Goal: Information Seeking & Learning: Learn about a topic

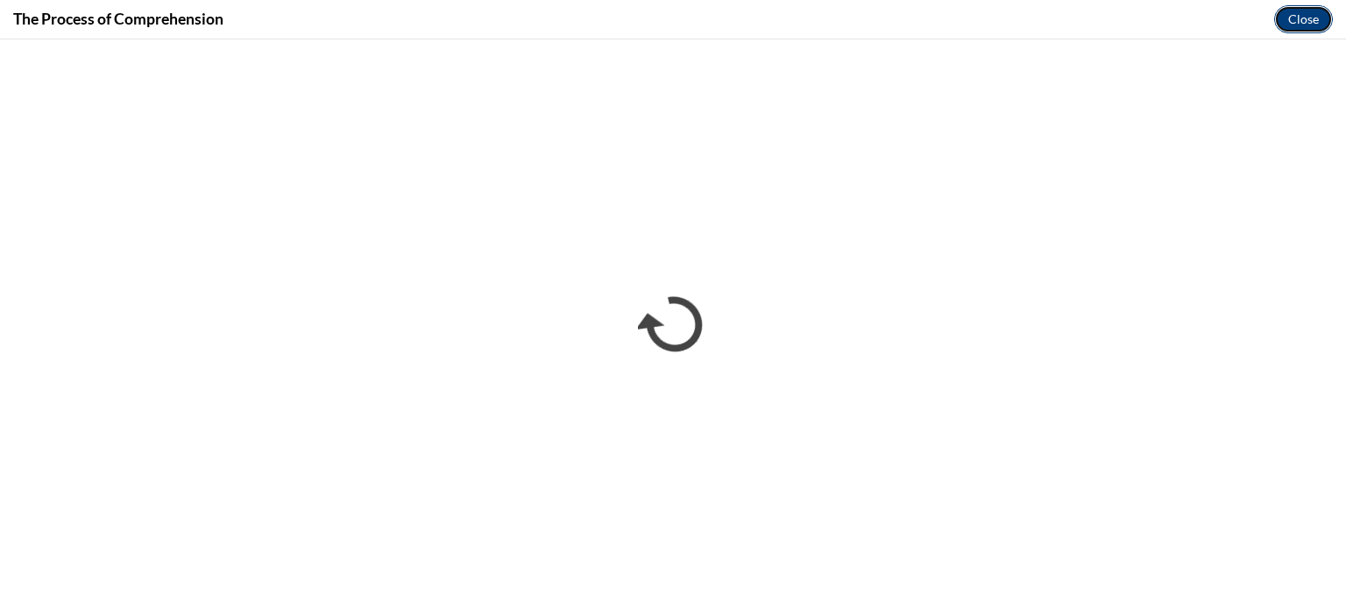
click at [1296, 22] on button "Close" at bounding box center [1304, 19] width 59 height 28
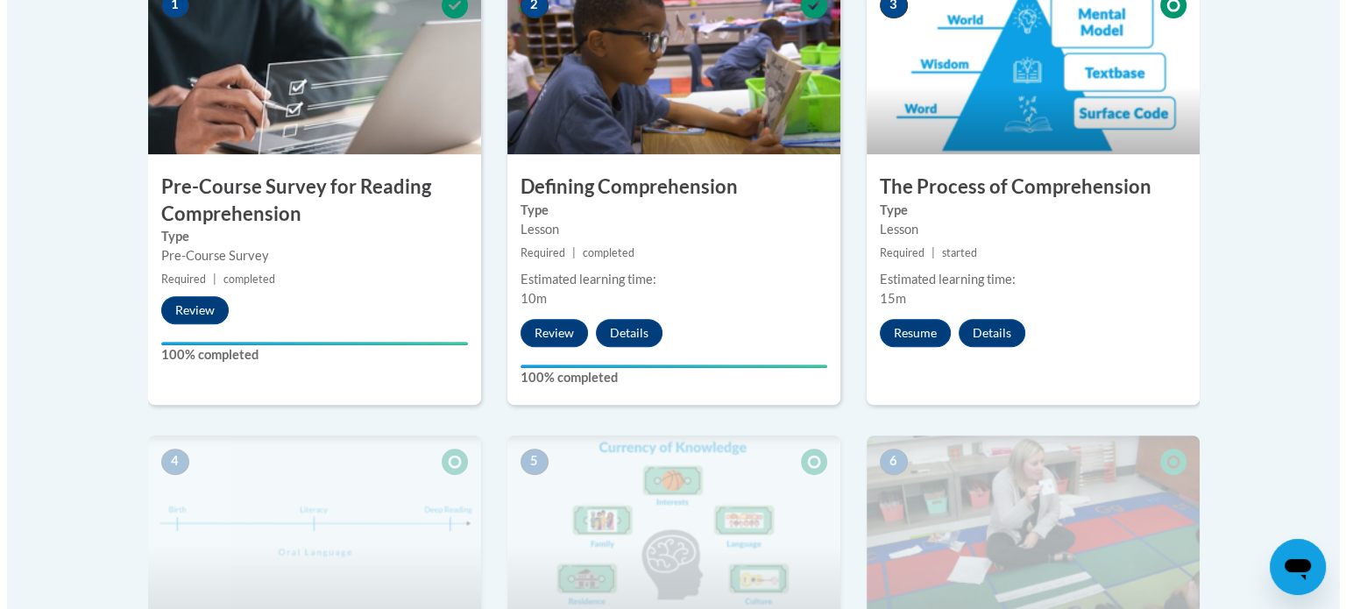
scroll to position [571, 0]
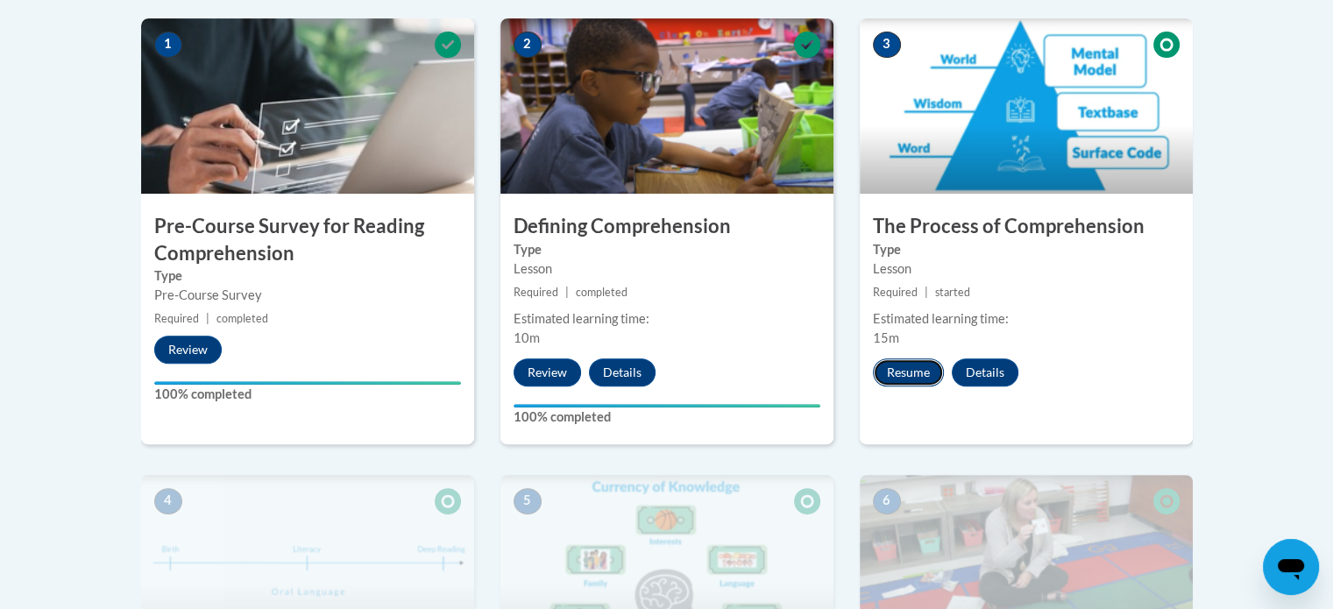
click at [901, 380] on button "Resume" at bounding box center [908, 373] width 71 height 28
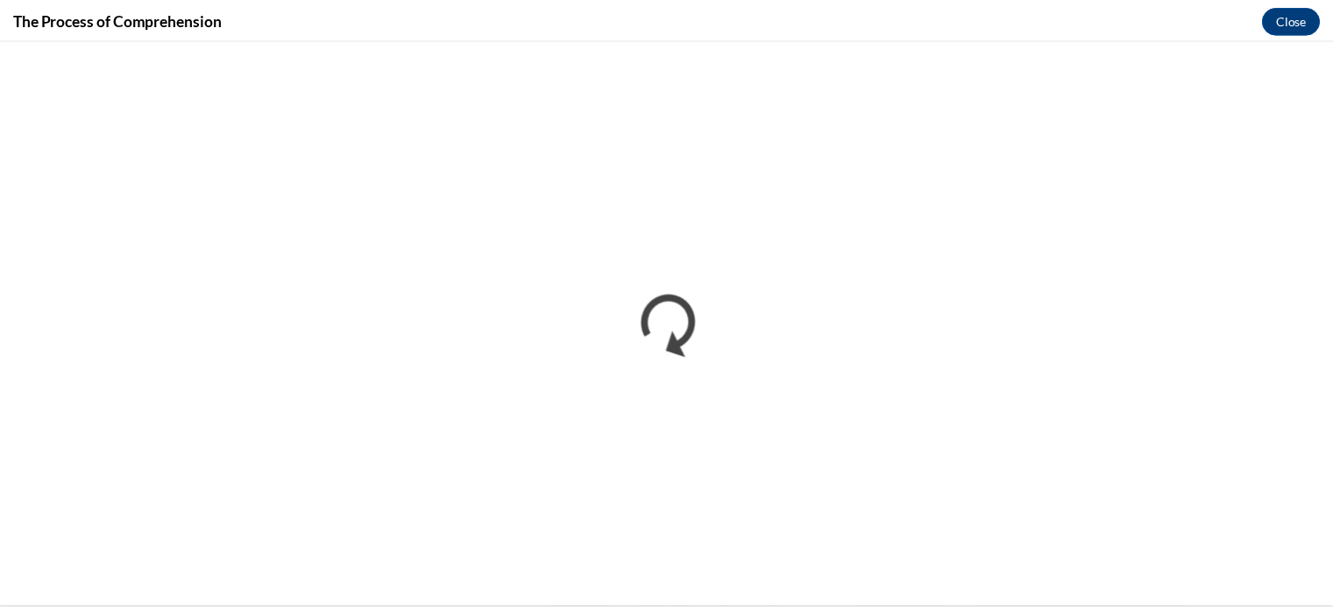
scroll to position [0, 0]
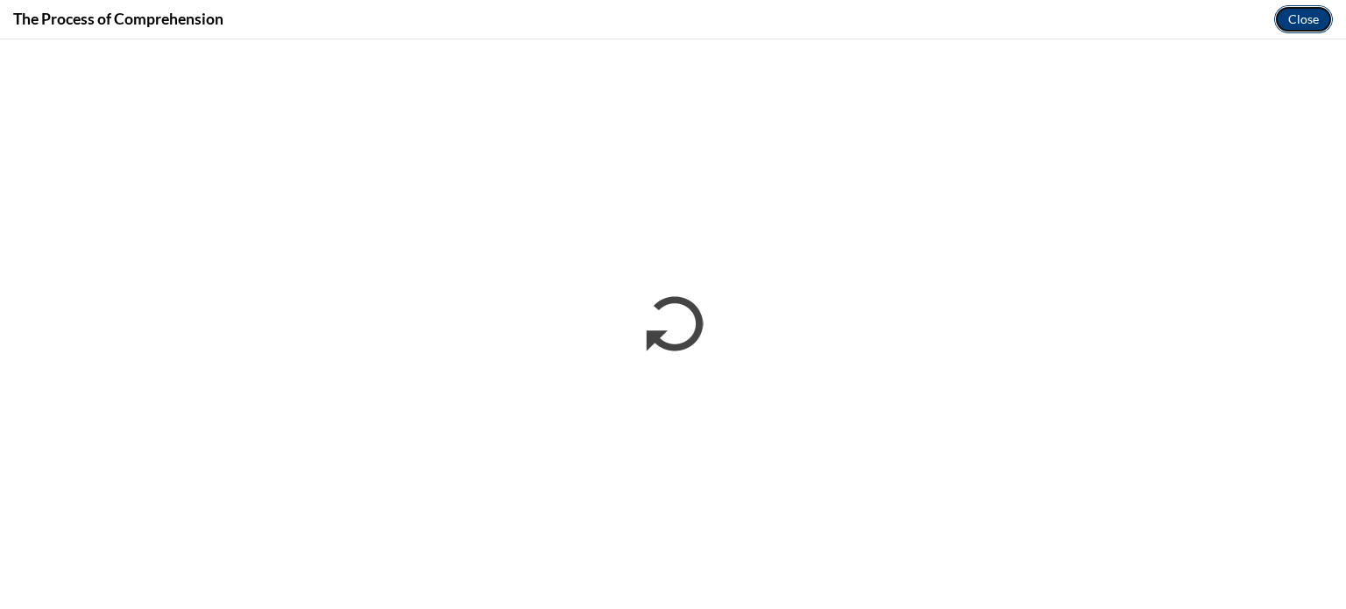
click at [1308, 13] on button "Close" at bounding box center [1304, 19] width 59 height 28
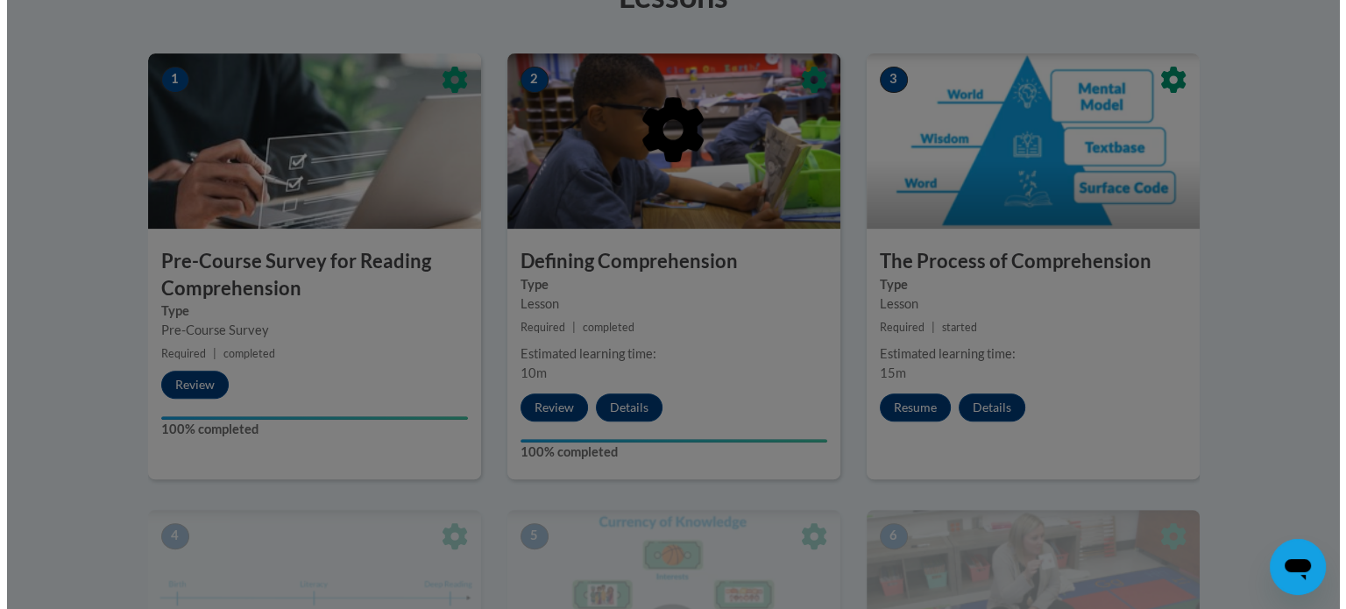
scroll to position [536, 0]
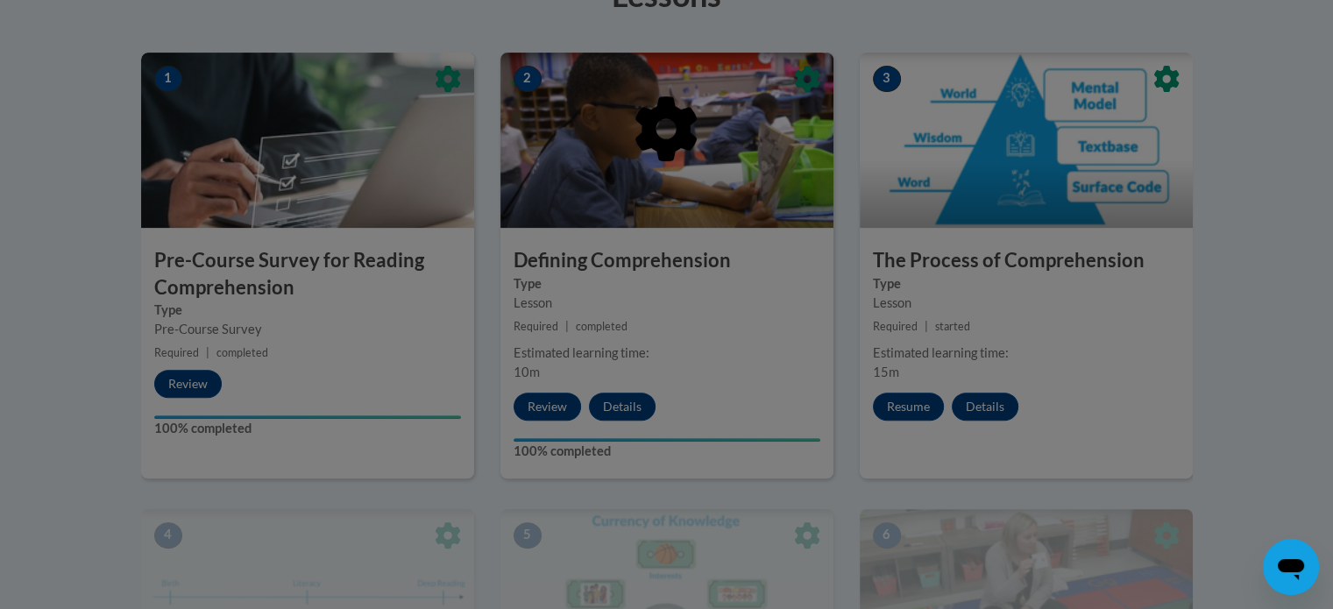
click at [1119, 339] on div at bounding box center [667, 219] width 1052 height 333
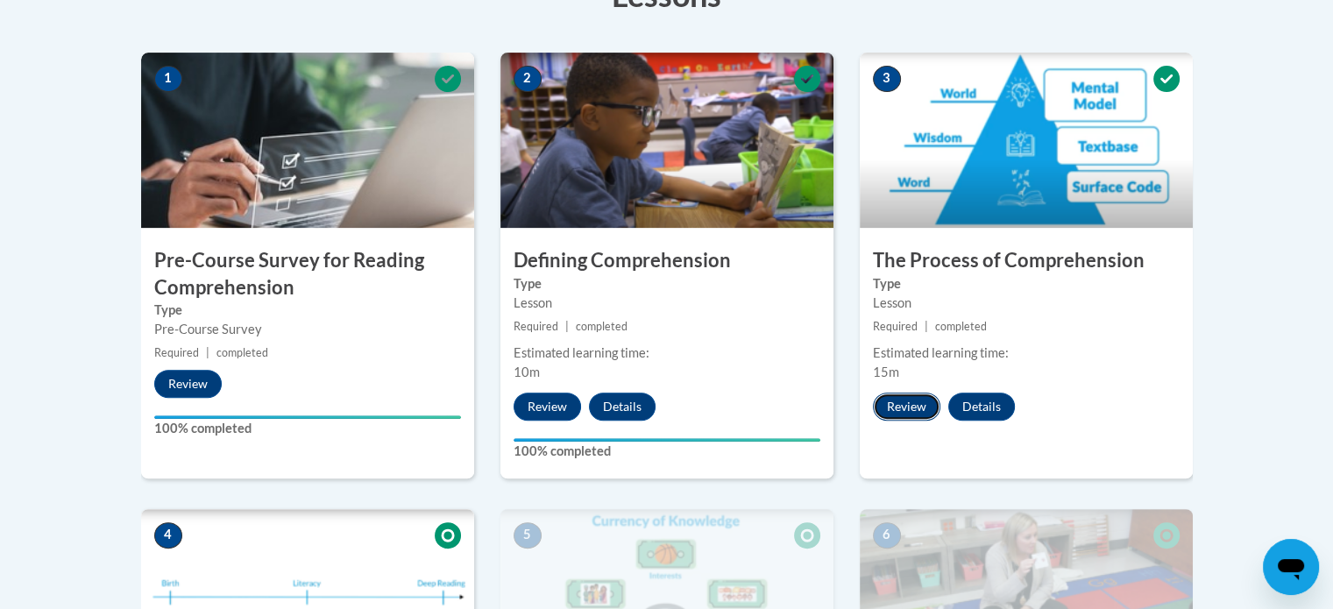
click at [911, 407] on button "Review" at bounding box center [907, 407] width 68 height 28
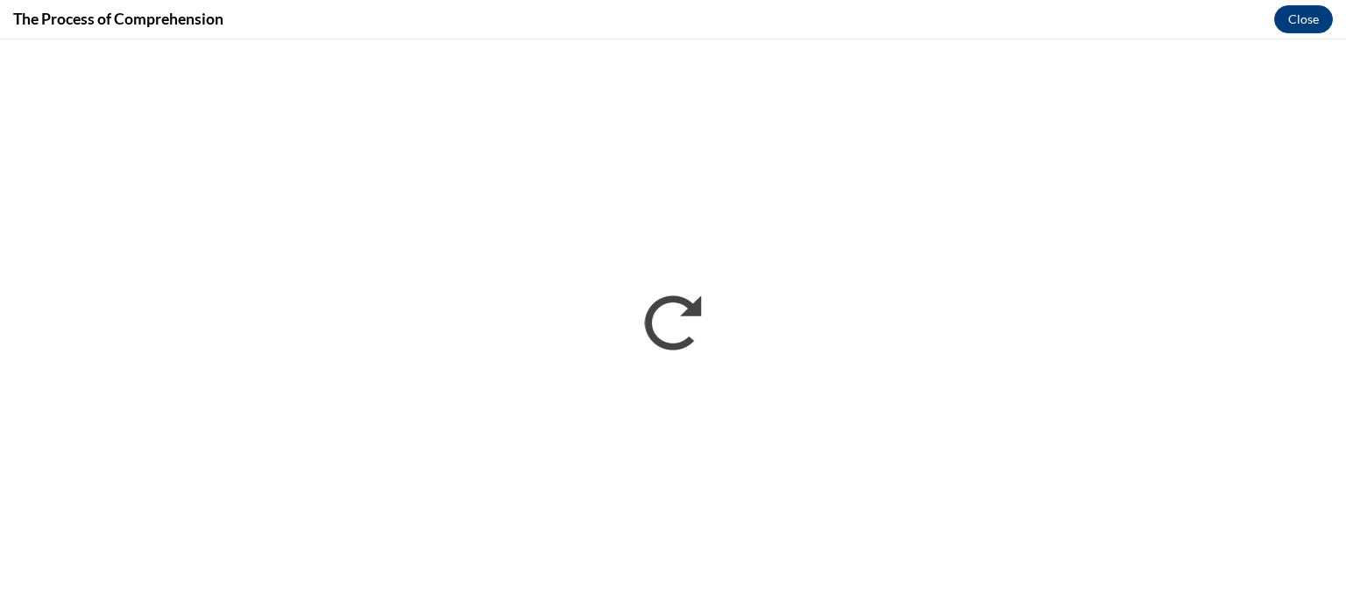
scroll to position [0, 0]
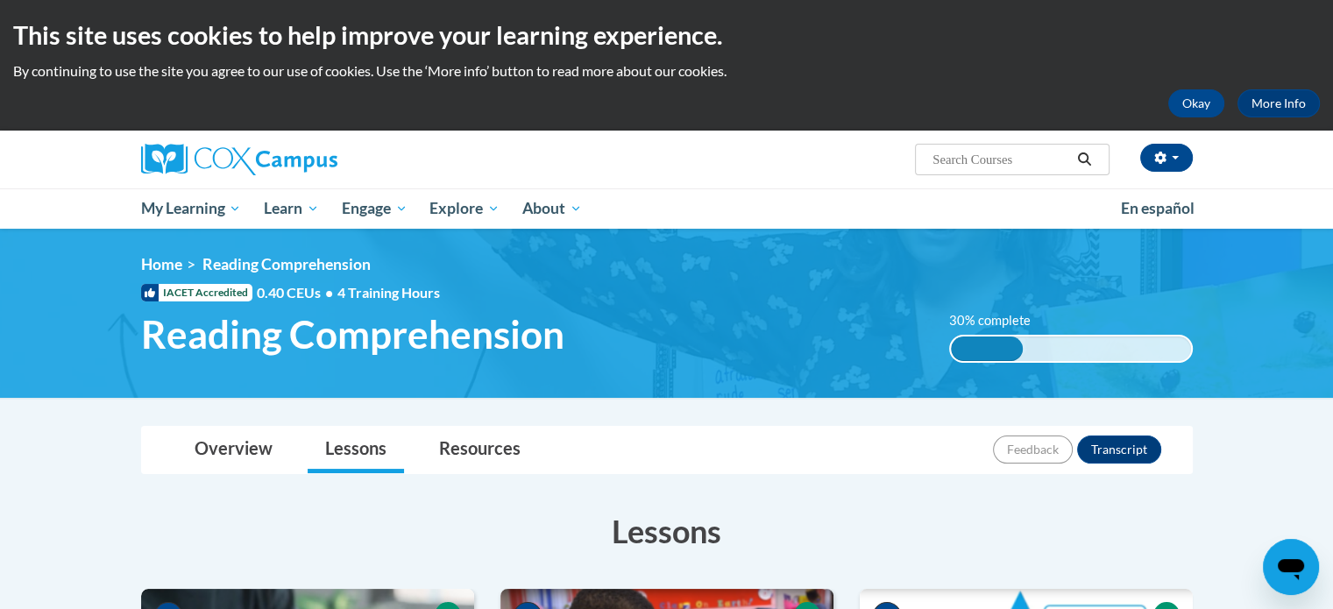
scroll to position [200, 0]
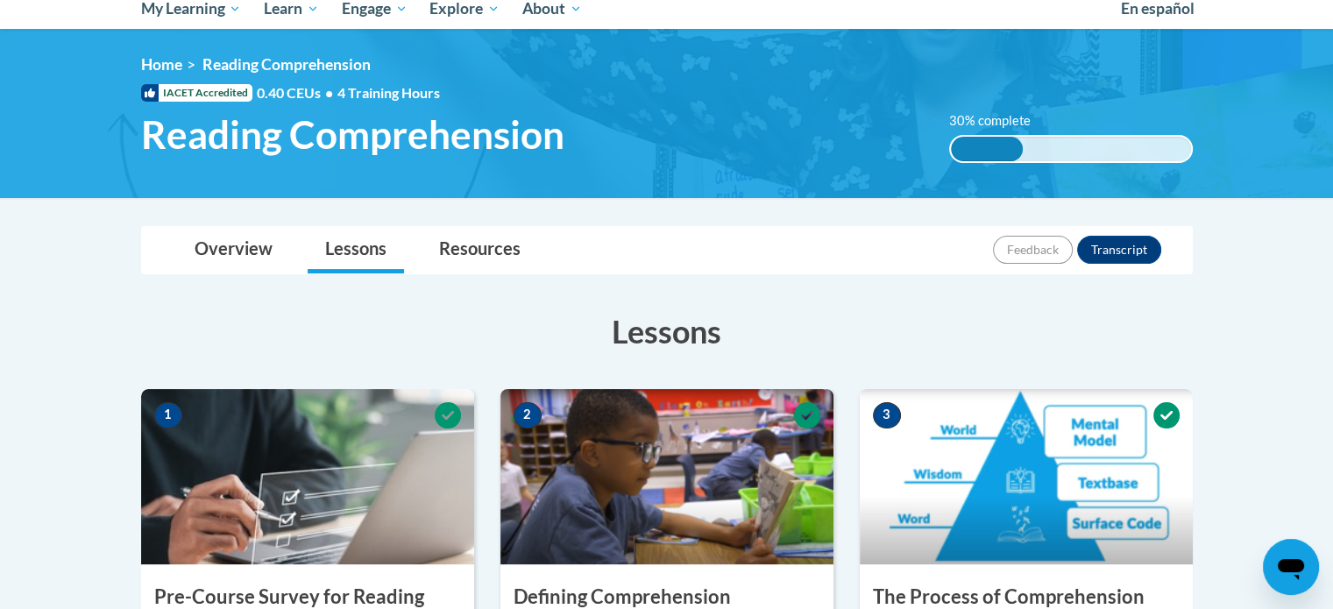
drag, startPoint x: 0, startPoint y: 0, endPoint x: 1255, endPoint y: 368, distance: 1308.2
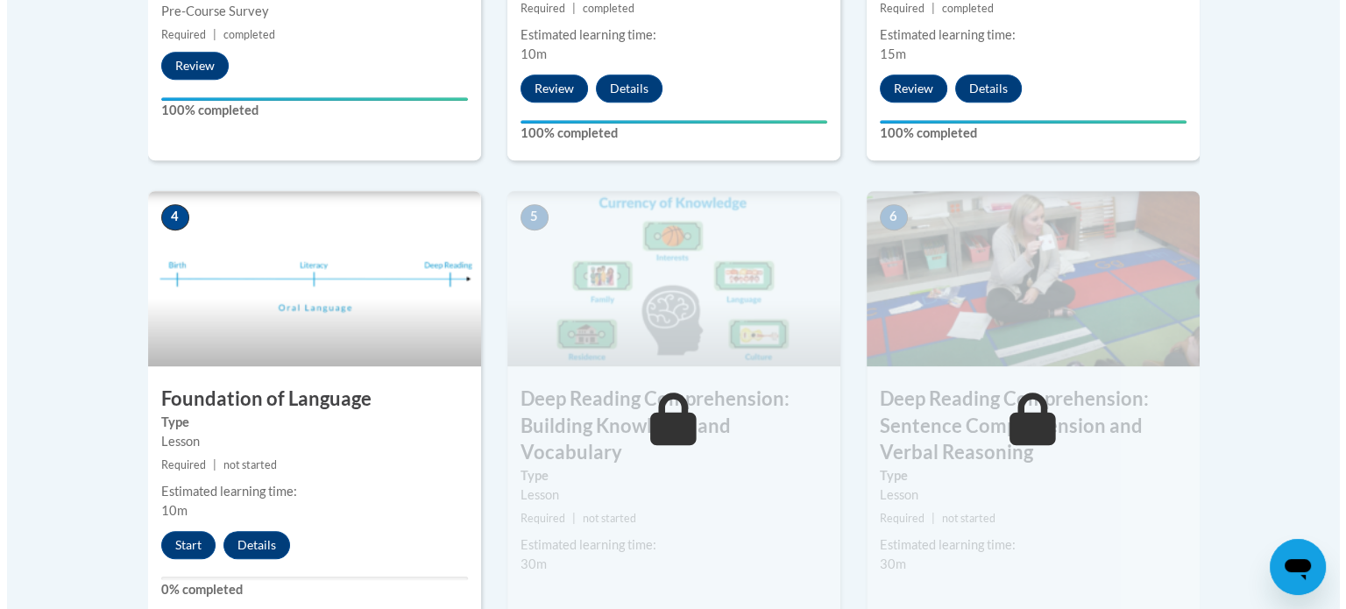
scroll to position [887, 0]
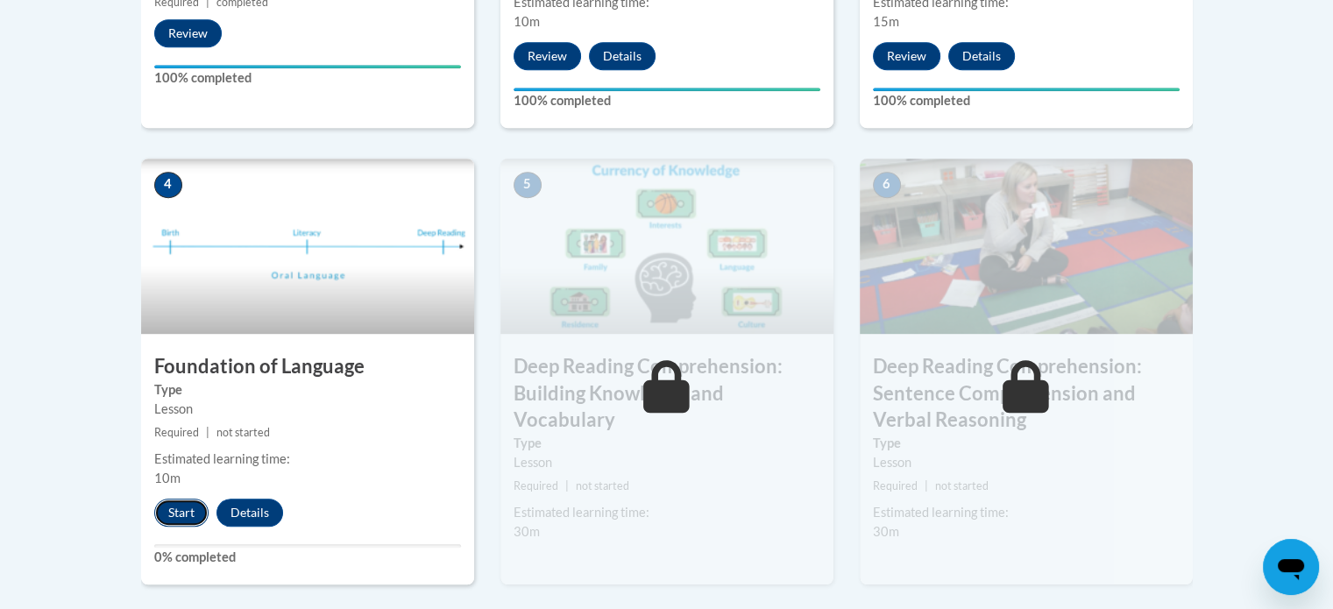
click at [175, 516] on button "Start" at bounding box center [181, 513] width 54 height 28
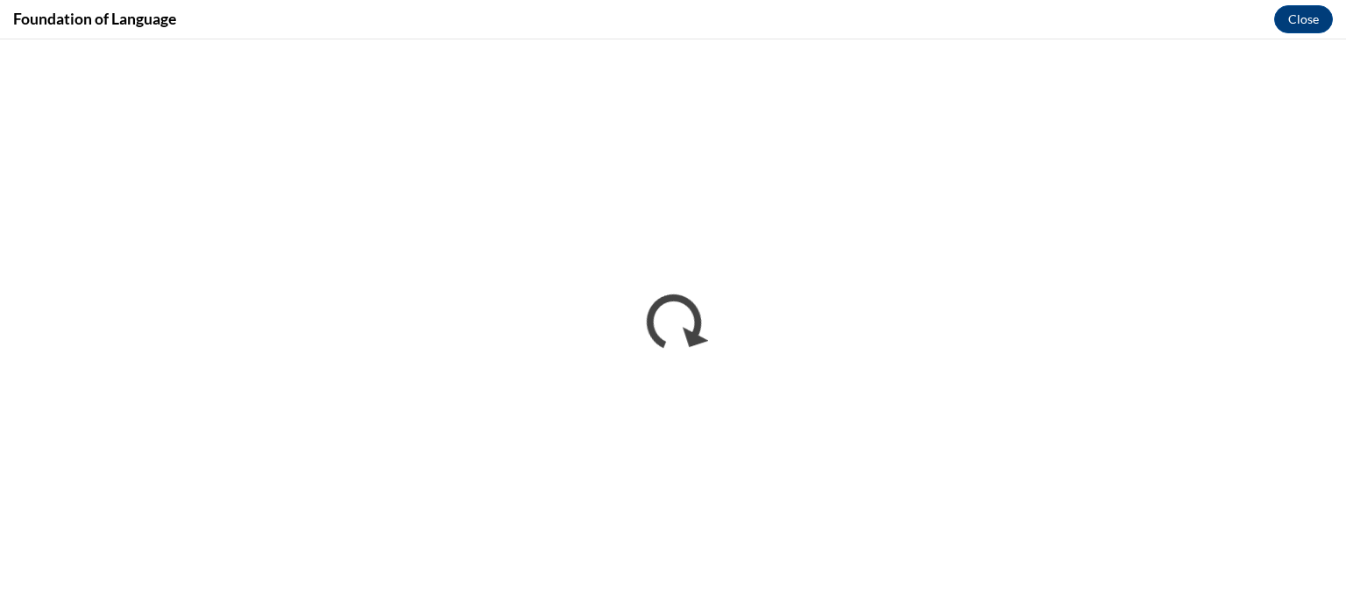
scroll to position [0, 0]
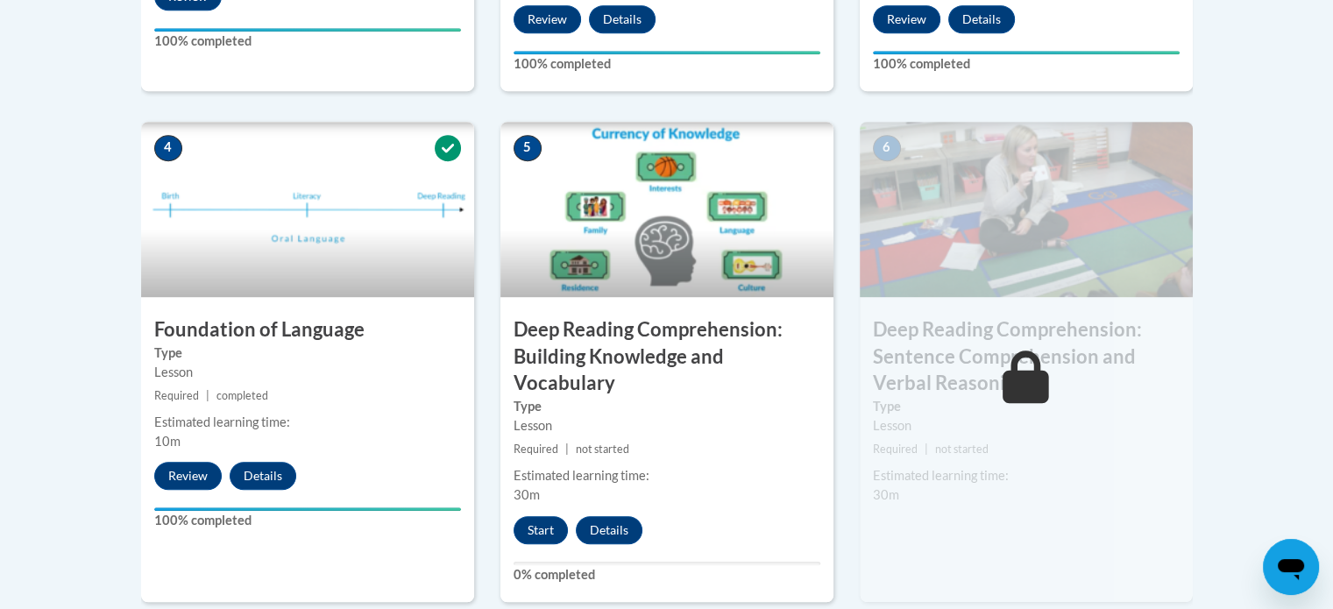
scroll to position [926, 0]
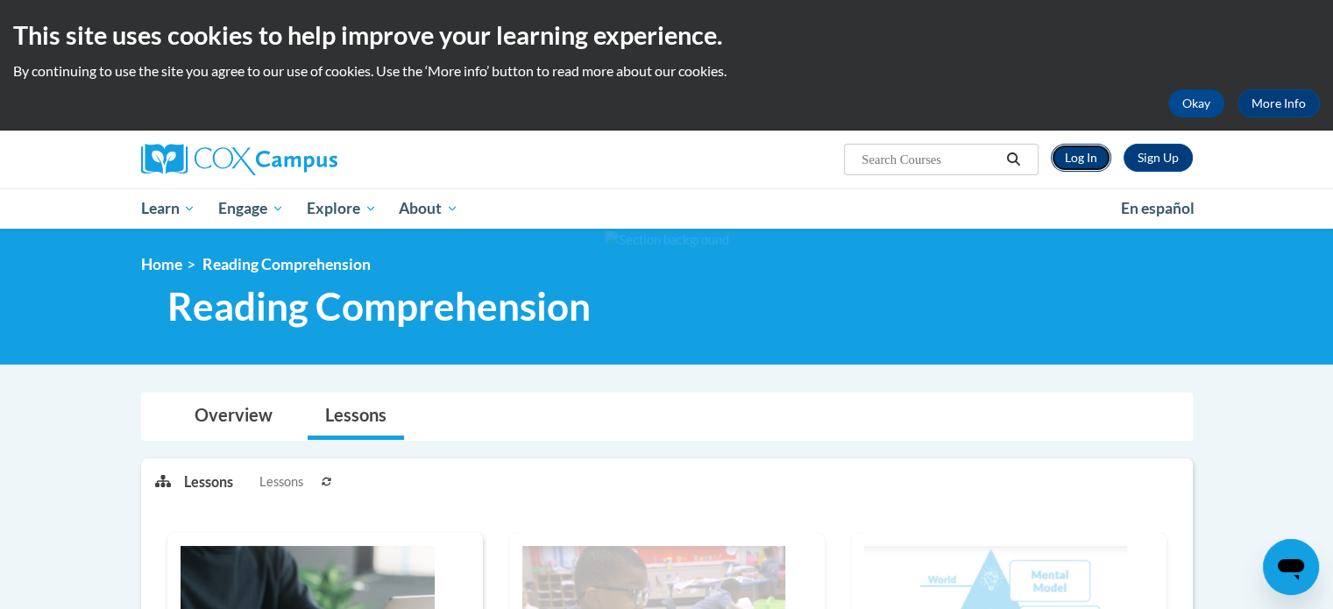
click at [1077, 153] on link "Log In" at bounding box center [1081, 158] width 60 height 28
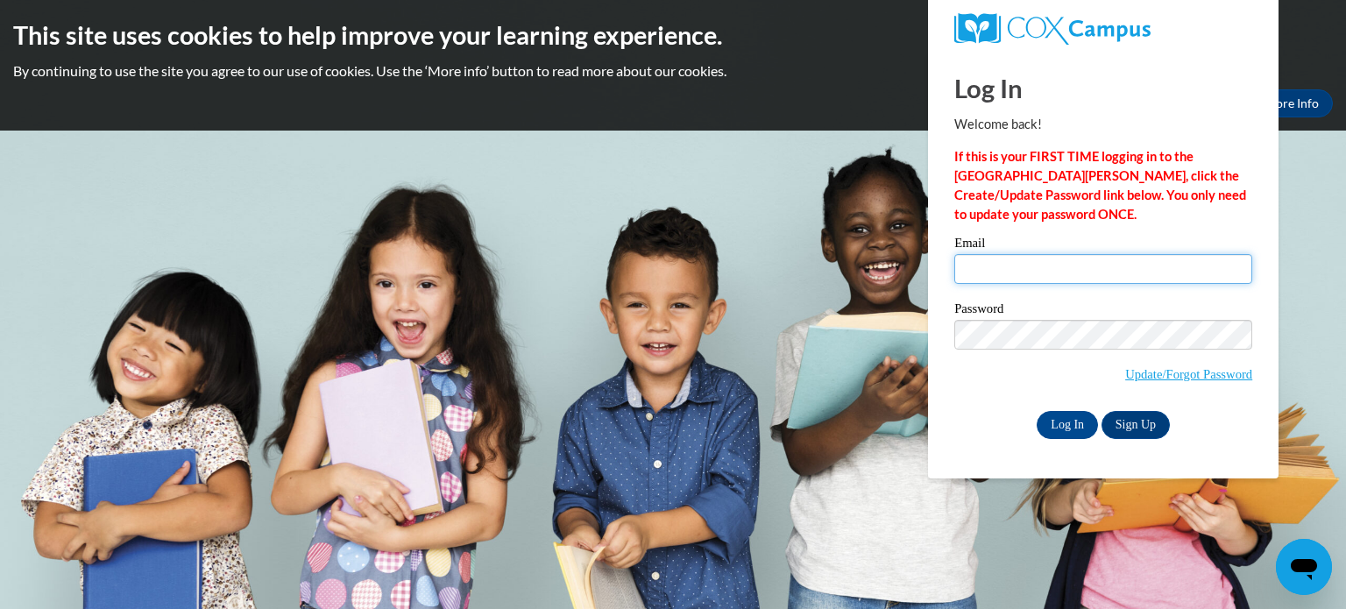
drag, startPoint x: 0, startPoint y: 0, endPoint x: 1005, endPoint y: 271, distance: 1040.5
click at [1005, 271] on input "Email" at bounding box center [1104, 269] width 298 height 30
type input "sflahert@kusd.edu"
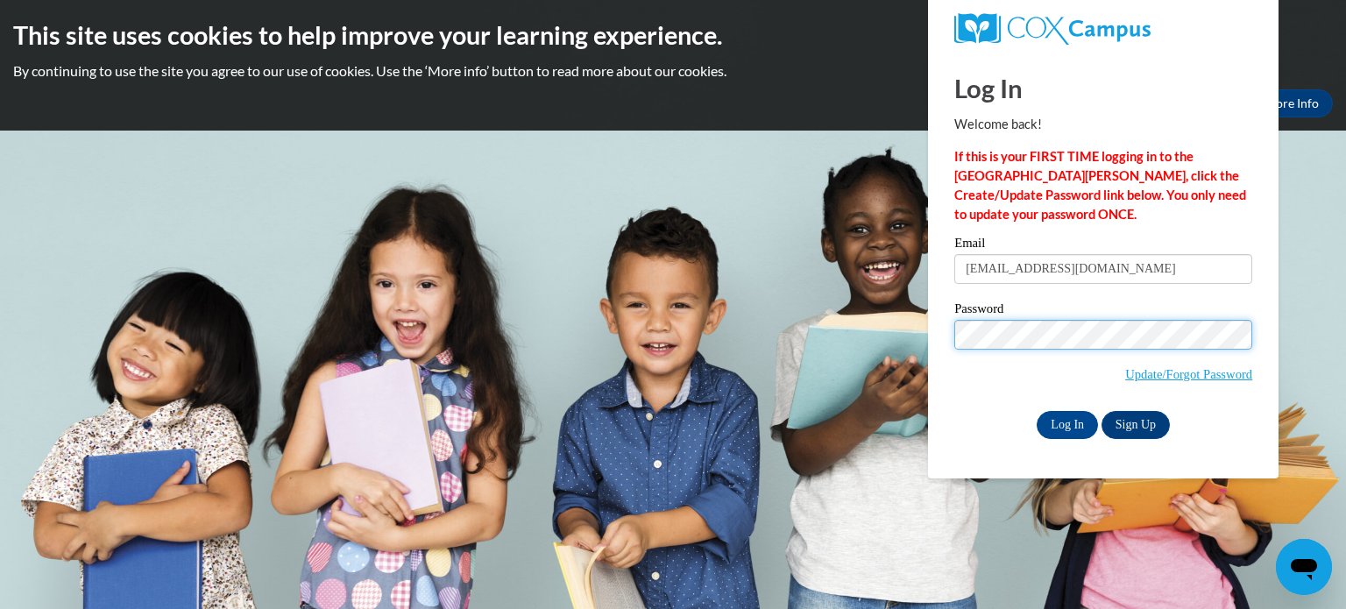
click at [1037, 411] on input "Log In" at bounding box center [1067, 425] width 61 height 28
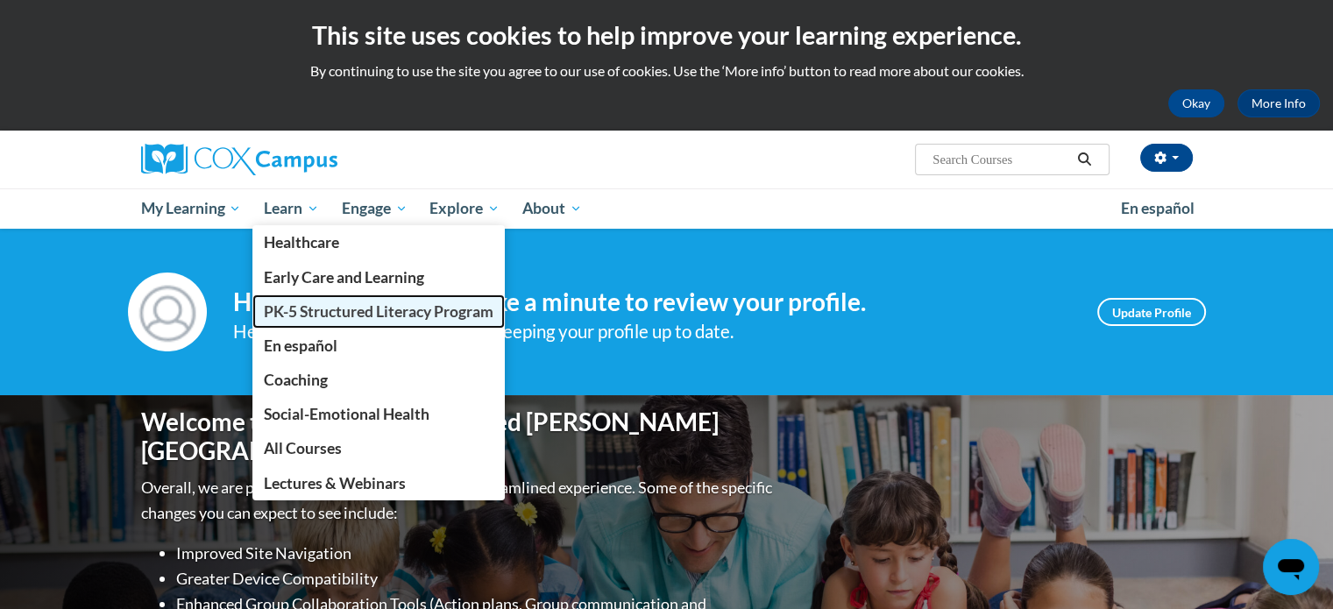
click at [337, 300] on link "PK-5 Structured Literacy Program" at bounding box center [378, 312] width 252 height 34
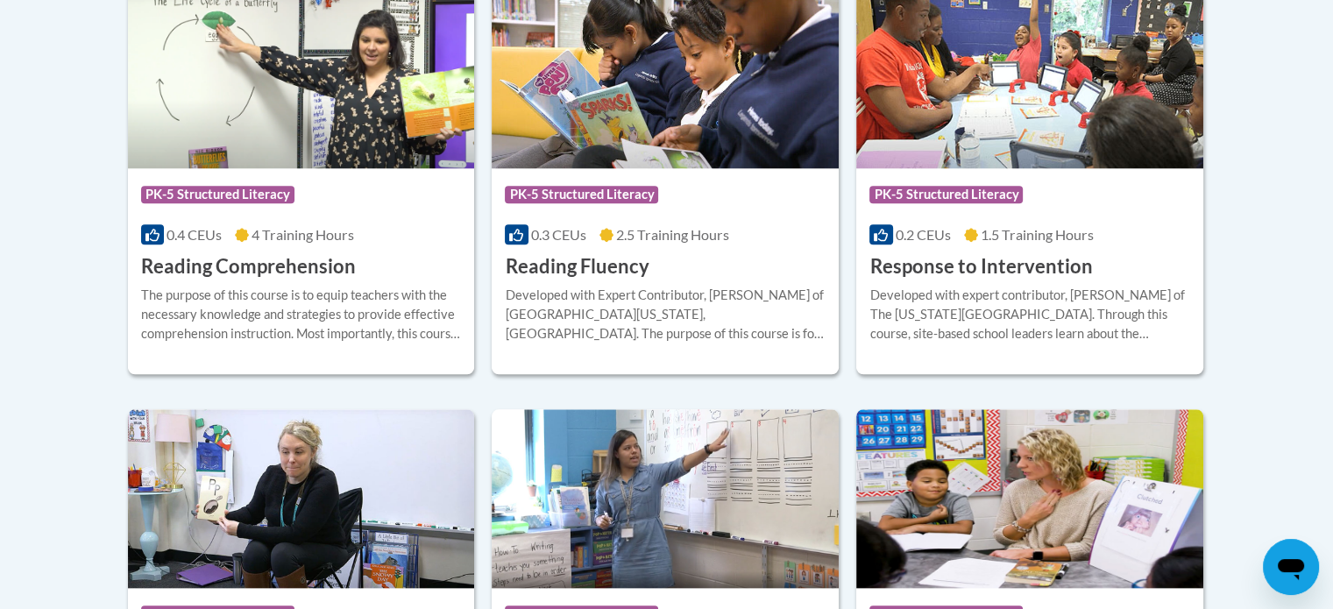
scroll to position [1714, 0]
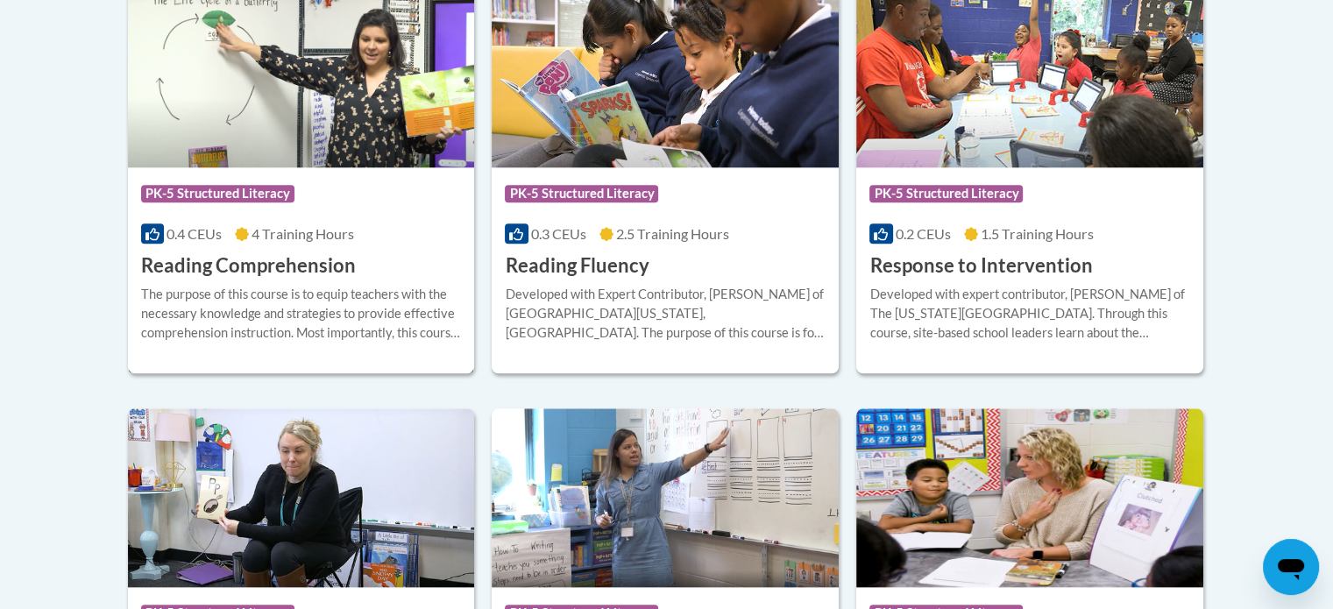
click at [316, 265] on h3 "Reading Comprehension" at bounding box center [248, 265] width 215 height 27
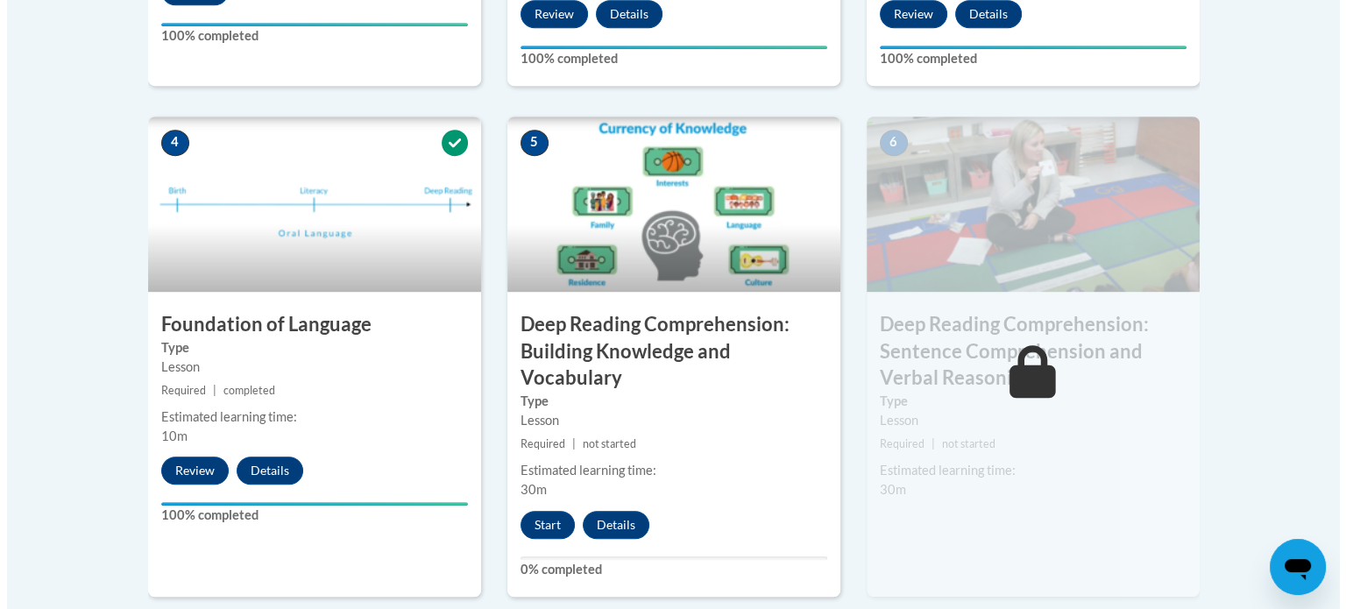
scroll to position [931, 0]
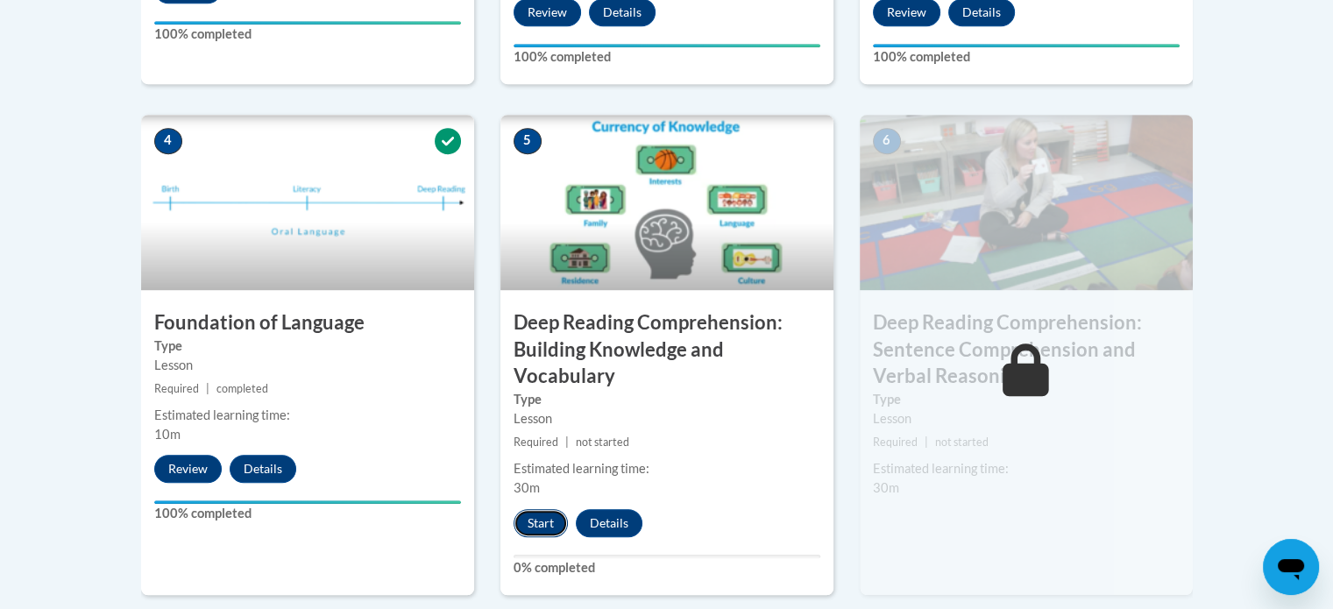
click at [551, 524] on button "Start" at bounding box center [541, 523] width 54 height 28
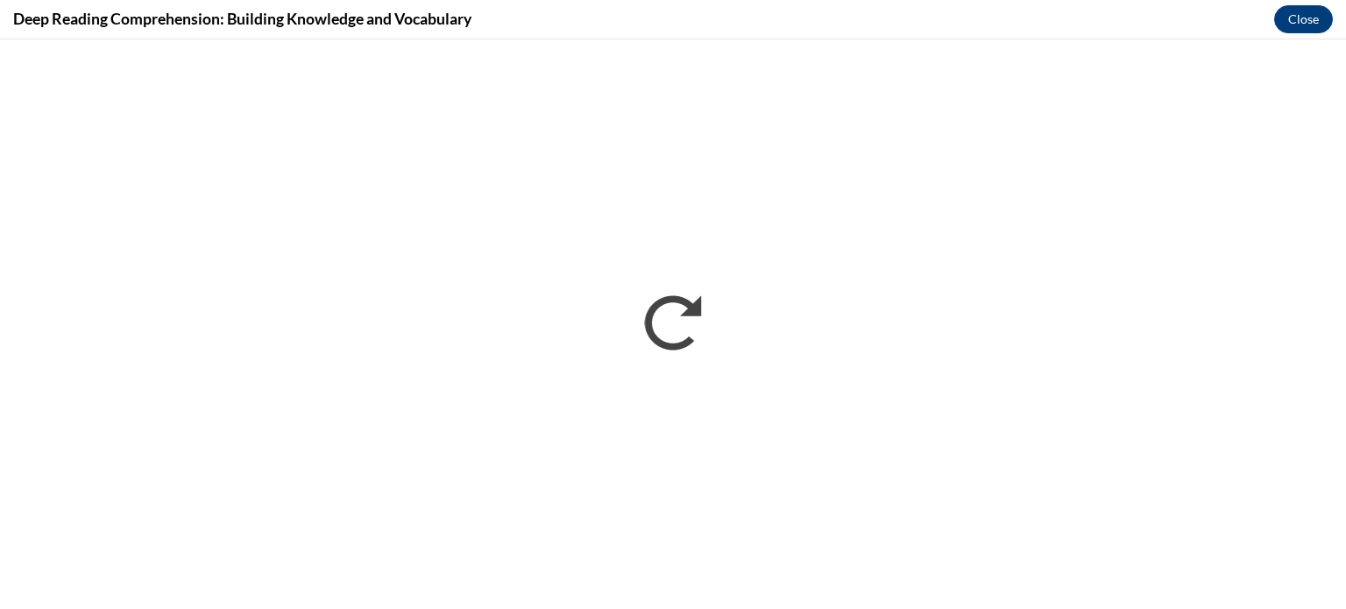
scroll to position [0, 0]
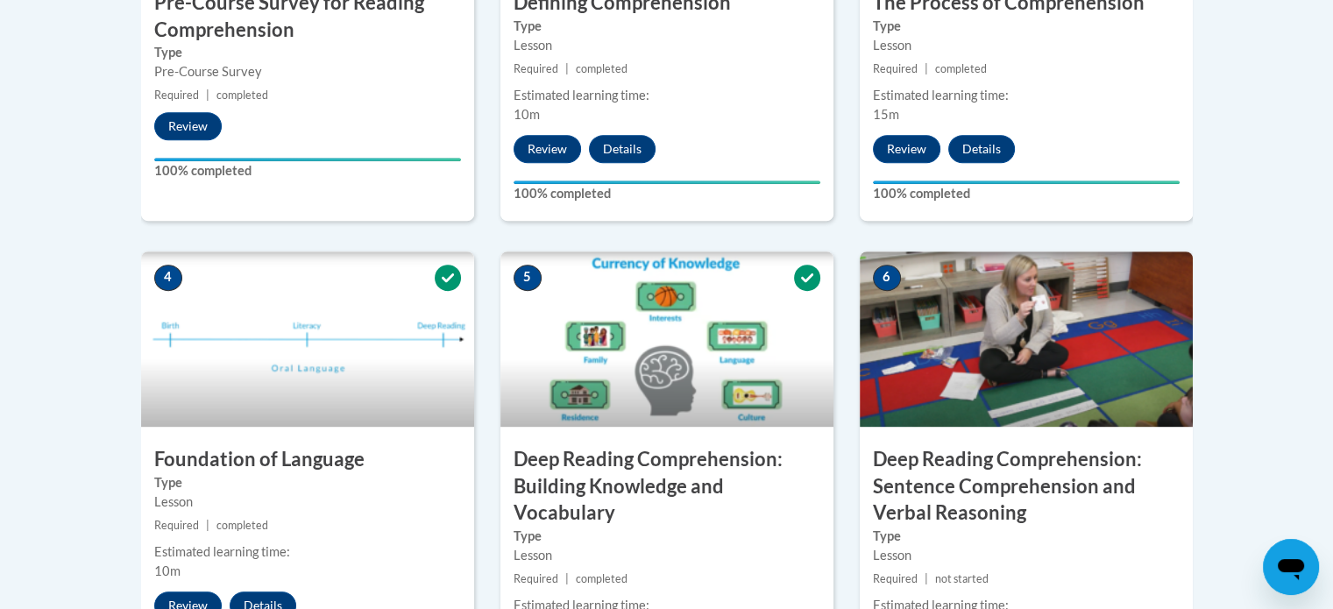
scroll to position [792, 0]
